Goal: Find contact information: Find contact information

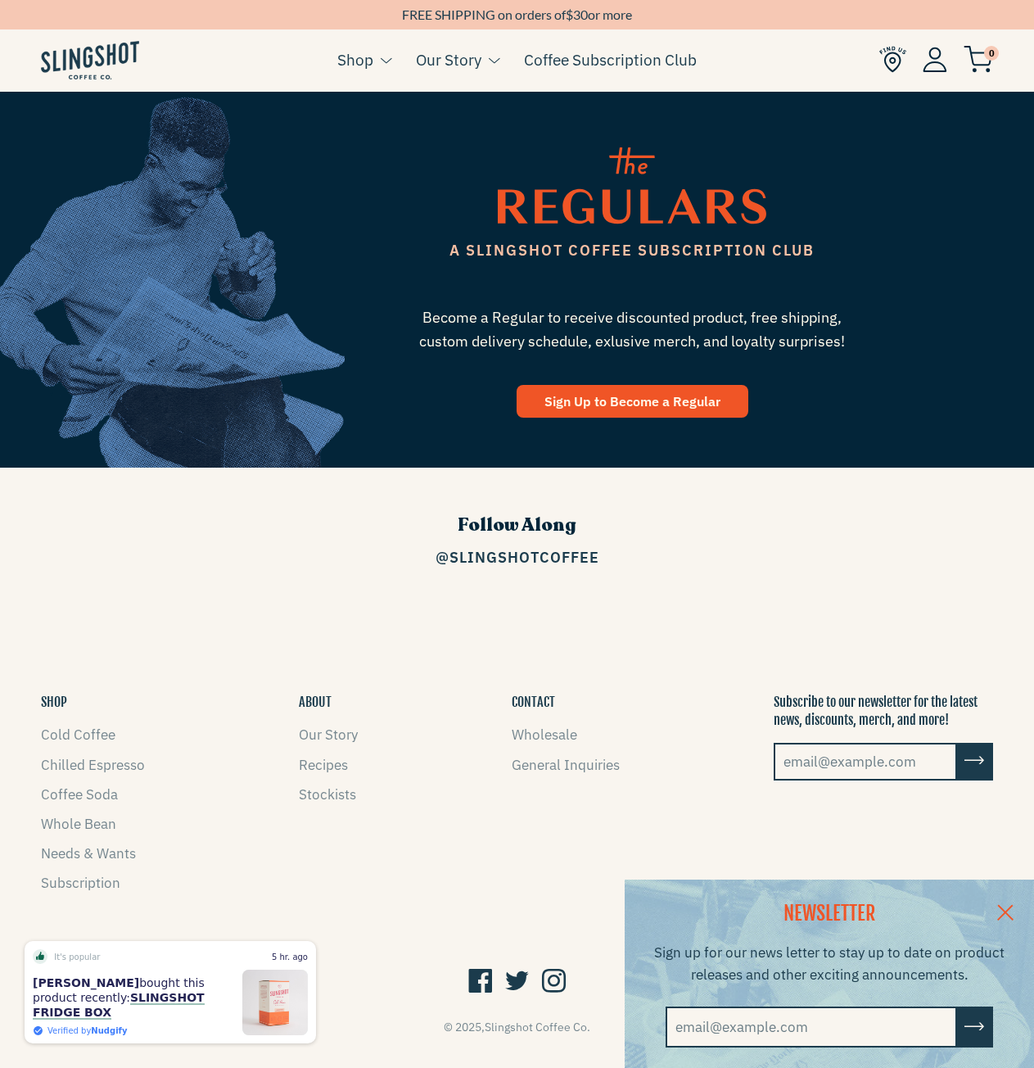
scroll to position [1832, 0]
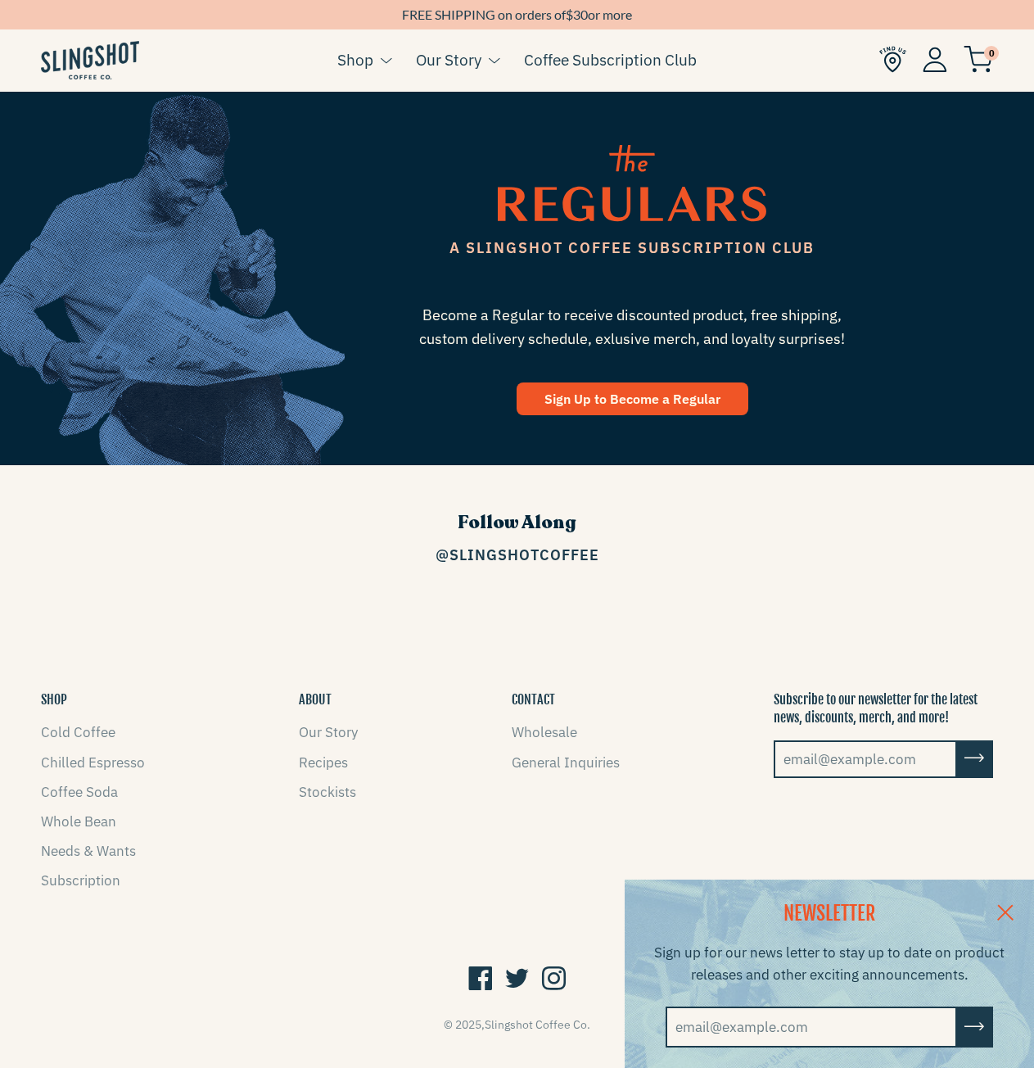
click at [1019, 906] on link at bounding box center [1005, 910] width 57 height 63
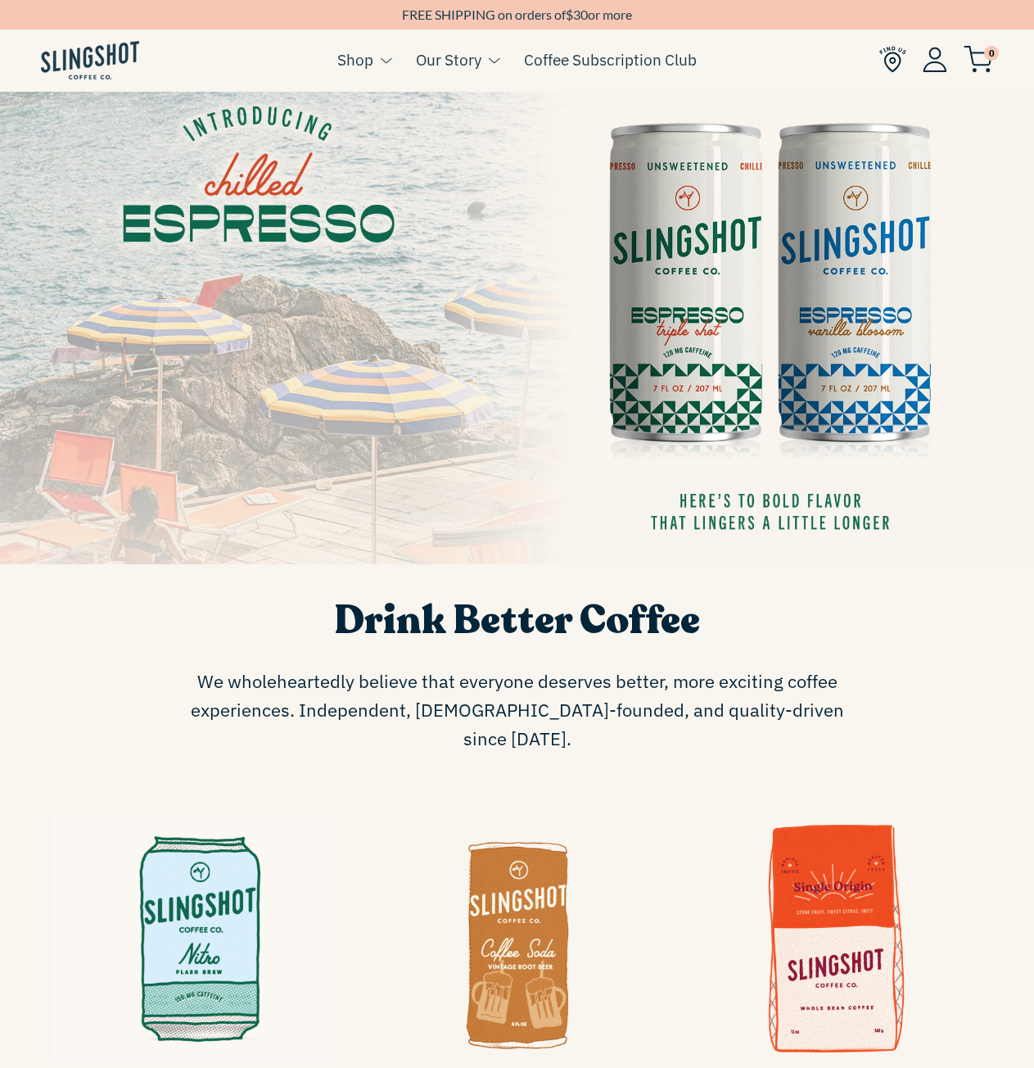
scroll to position [0, 0]
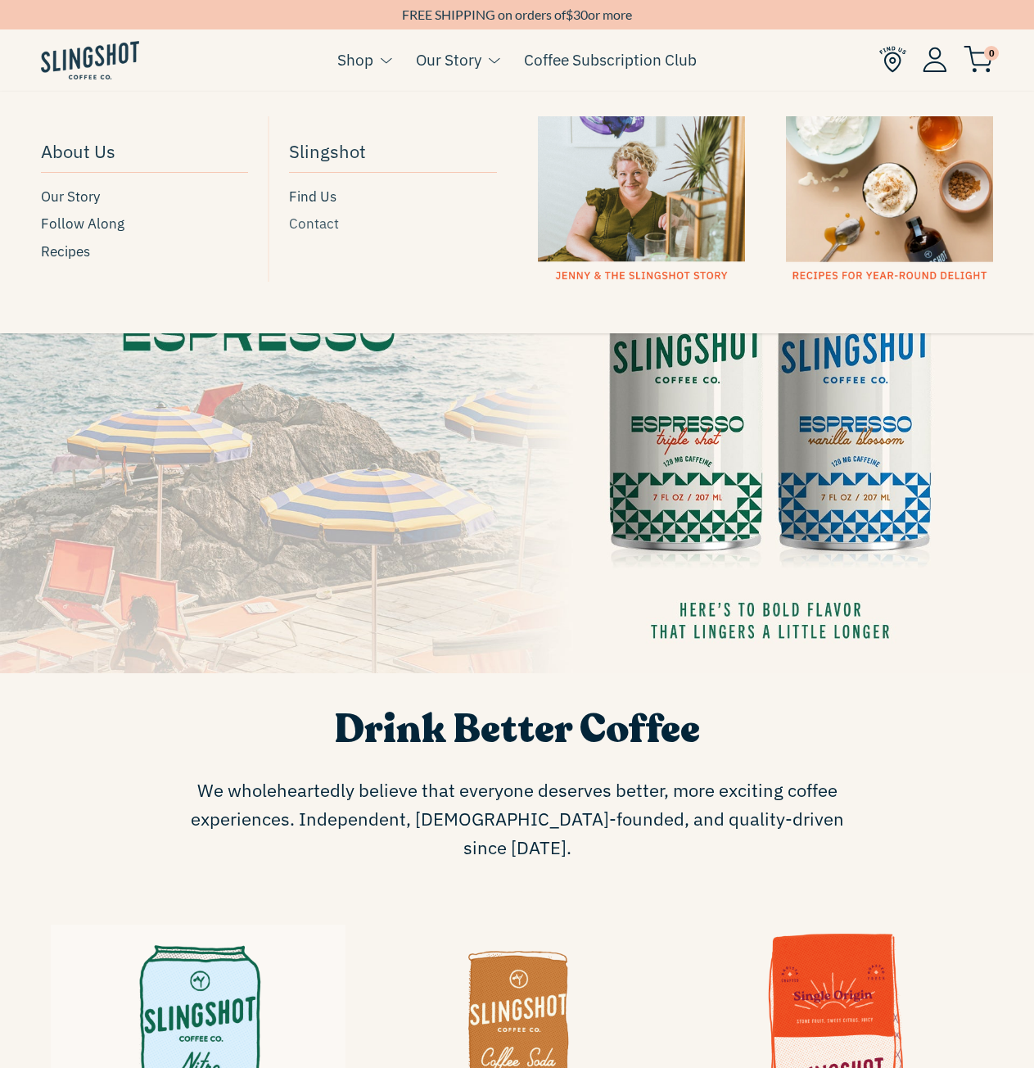
click at [319, 221] on span "Contact" at bounding box center [314, 224] width 50 height 22
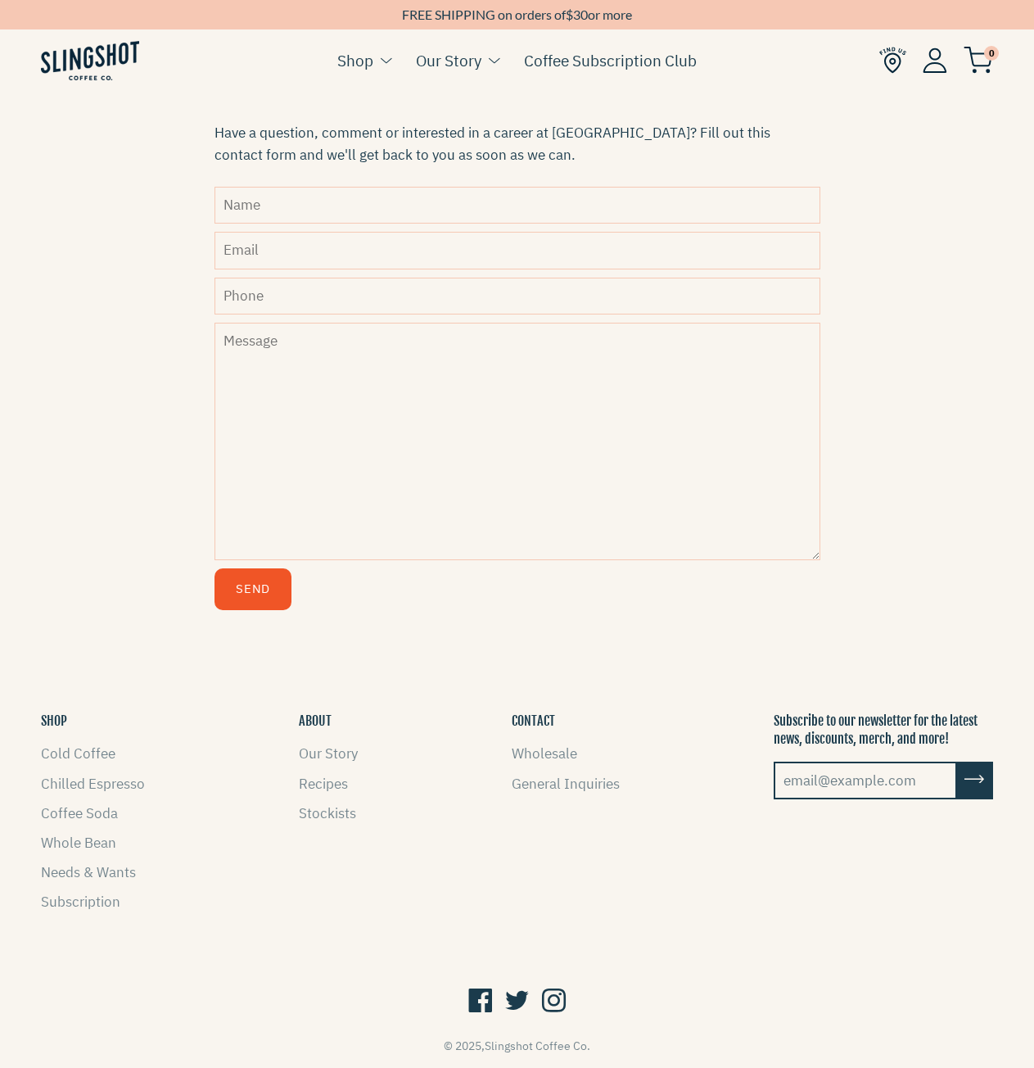
scroll to position [548, 0]
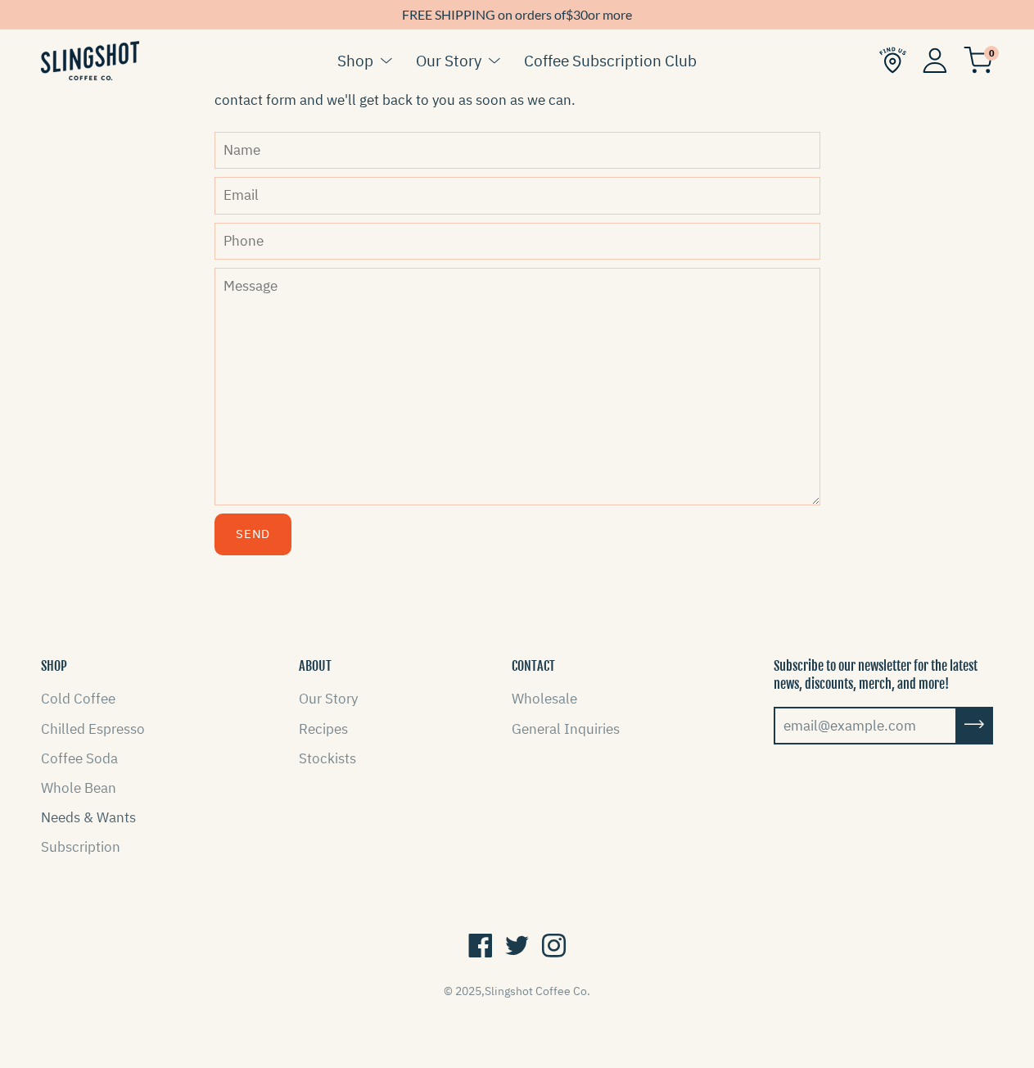
click at [105, 815] on link "Needs & Wants" at bounding box center [88, 817] width 95 height 18
